Goal: Task Accomplishment & Management: Use online tool/utility

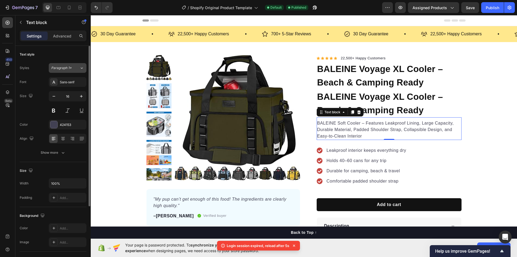
scroll to position [27, 0]
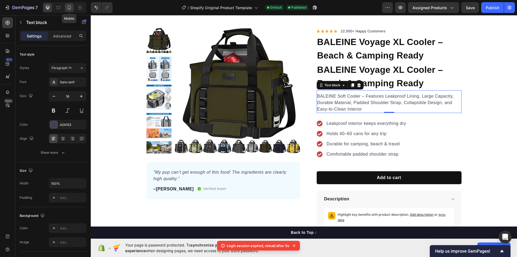
click at [70, 7] on icon at bounding box center [68, 7] width 5 height 5
type input "14"
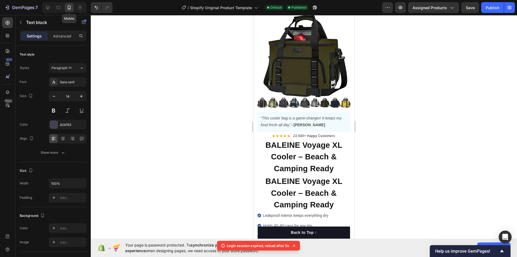
scroll to position [8, 0]
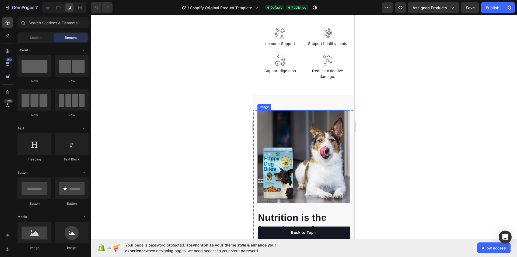
scroll to position [485, 0]
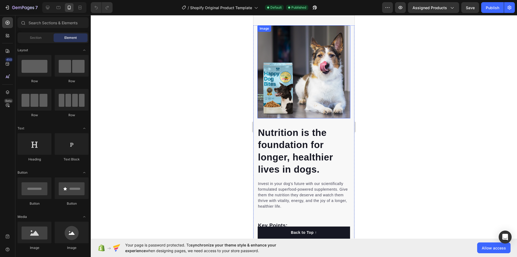
click at [301, 79] on img at bounding box center [303, 71] width 93 height 93
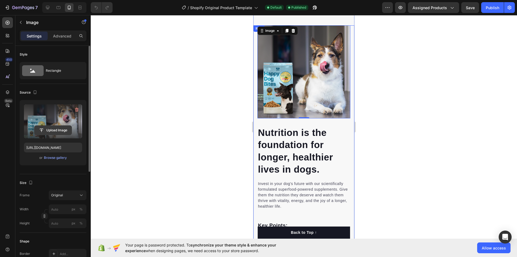
click at [55, 129] on input "file" at bounding box center [52, 129] width 37 height 9
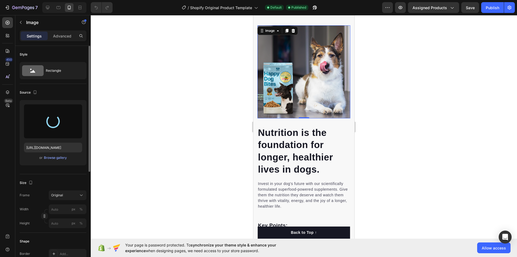
type input "[URL][DOMAIN_NAME]"
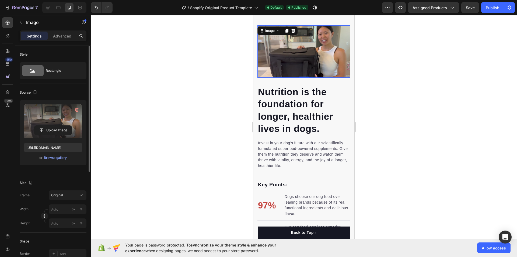
scroll to position [446, 0]
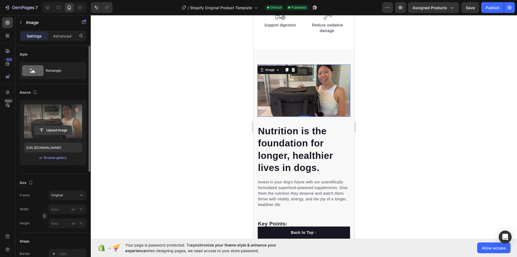
click at [47, 133] on input "file" at bounding box center [52, 129] width 37 height 9
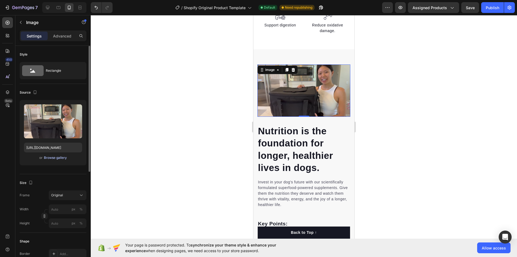
click at [57, 156] on div "Browse gallery" at bounding box center [55, 157] width 23 height 5
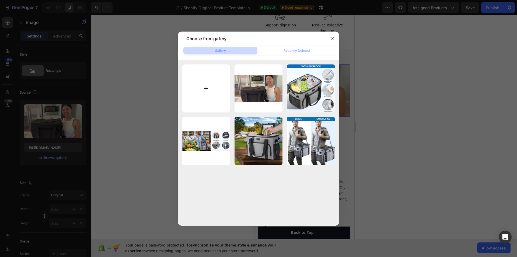
click at [201, 90] on input "file" at bounding box center [206, 88] width 48 height 48
type input "C:\fakepath\5c13409c-fb2a-4f12-8000-87c6aae6e2f0.__CR0,0,1464,600_PT0_SX1464_V1…"
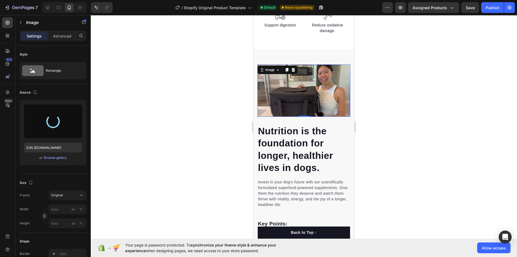
type input "[URL][DOMAIN_NAME]"
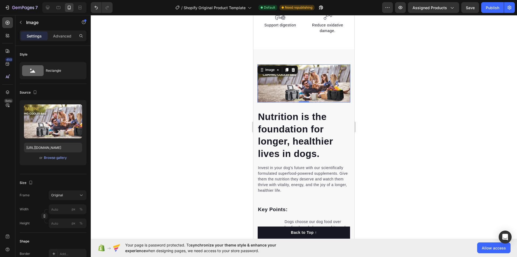
scroll to position [432, 0]
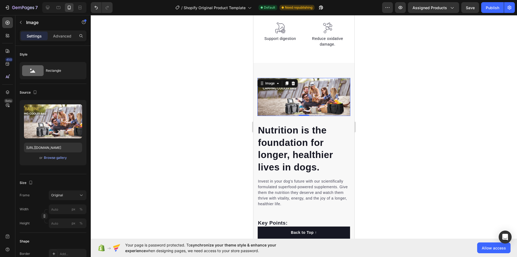
click at [401, 111] on div at bounding box center [304, 135] width 426 height 241
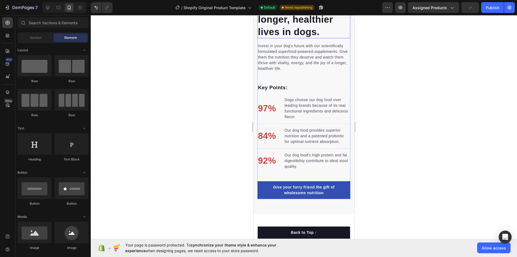
scroll to position [486, 0]
